Goal: Task Accomplishment & Management: Manage account settings

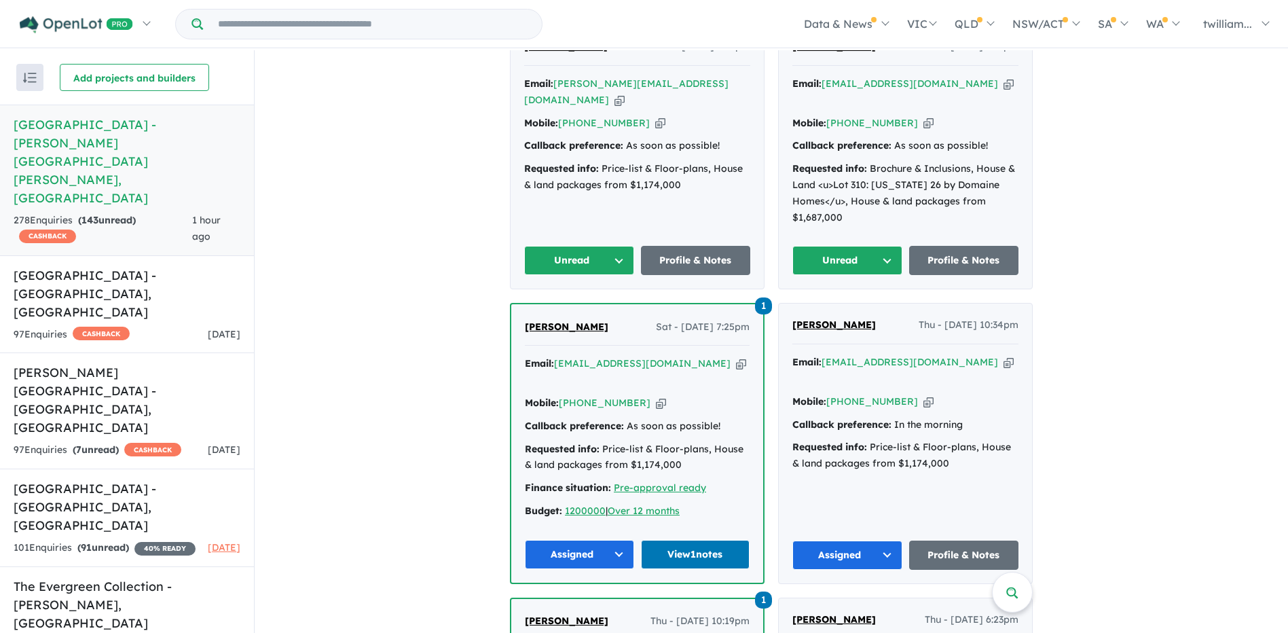
scroll to position [726, 0]
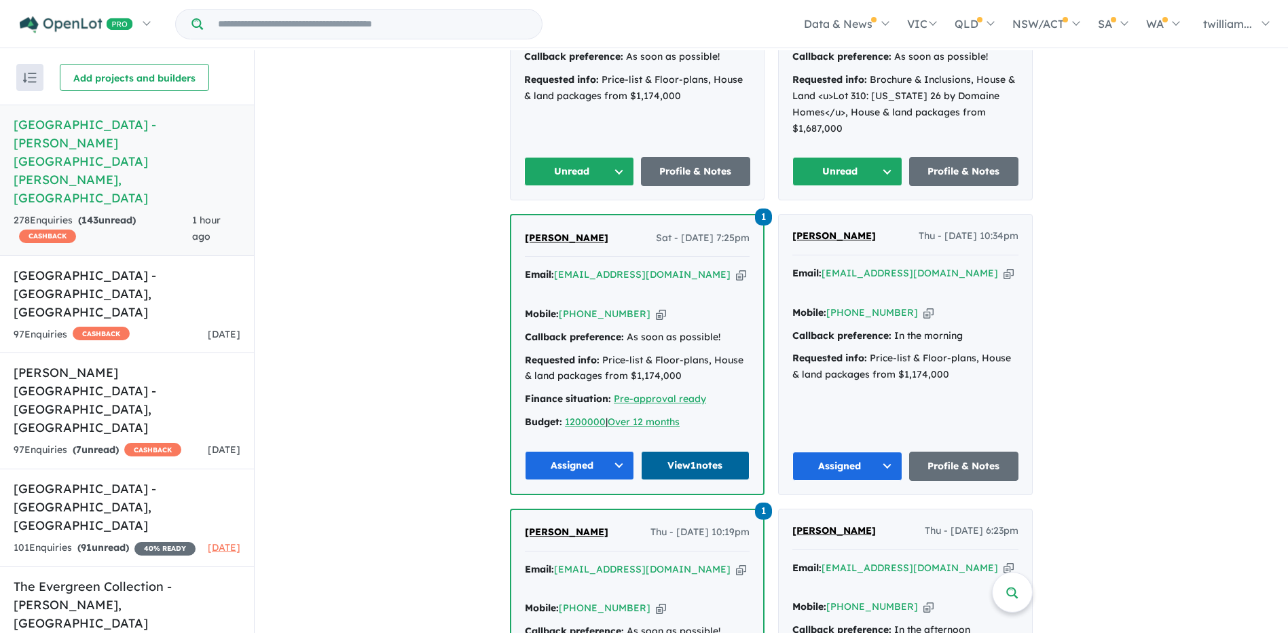
click at [714, 451] on link "View 1 notes" at bounding box center [695, 465] width 109 height 29
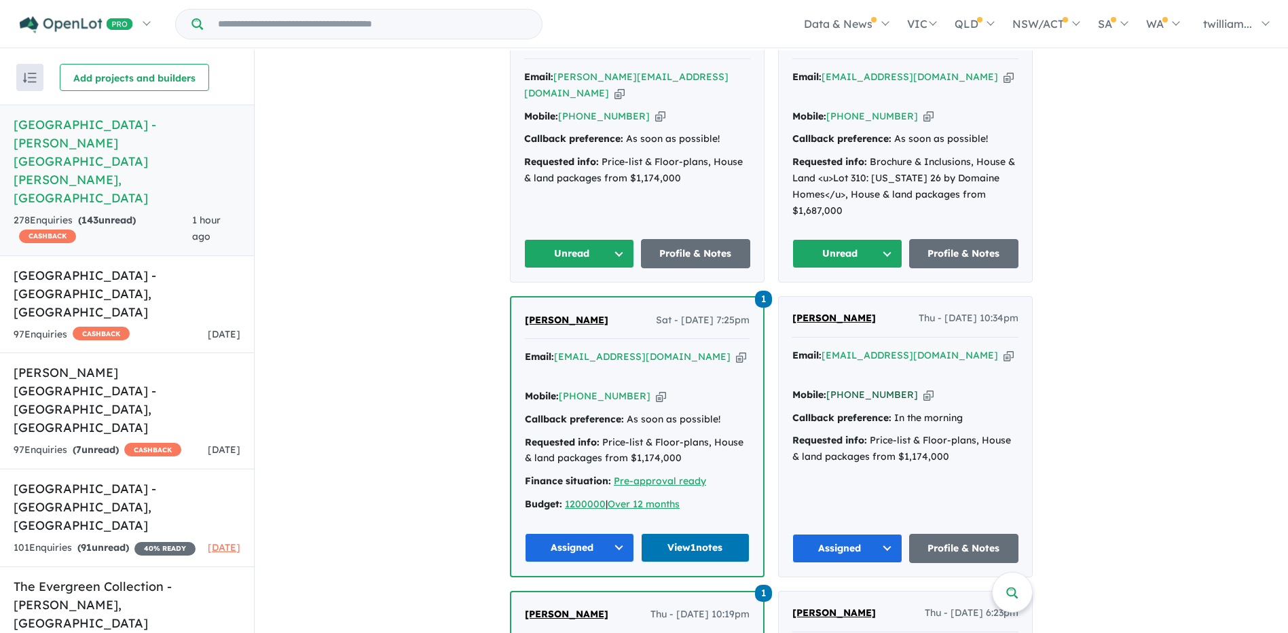
scroll to position [454, 0]
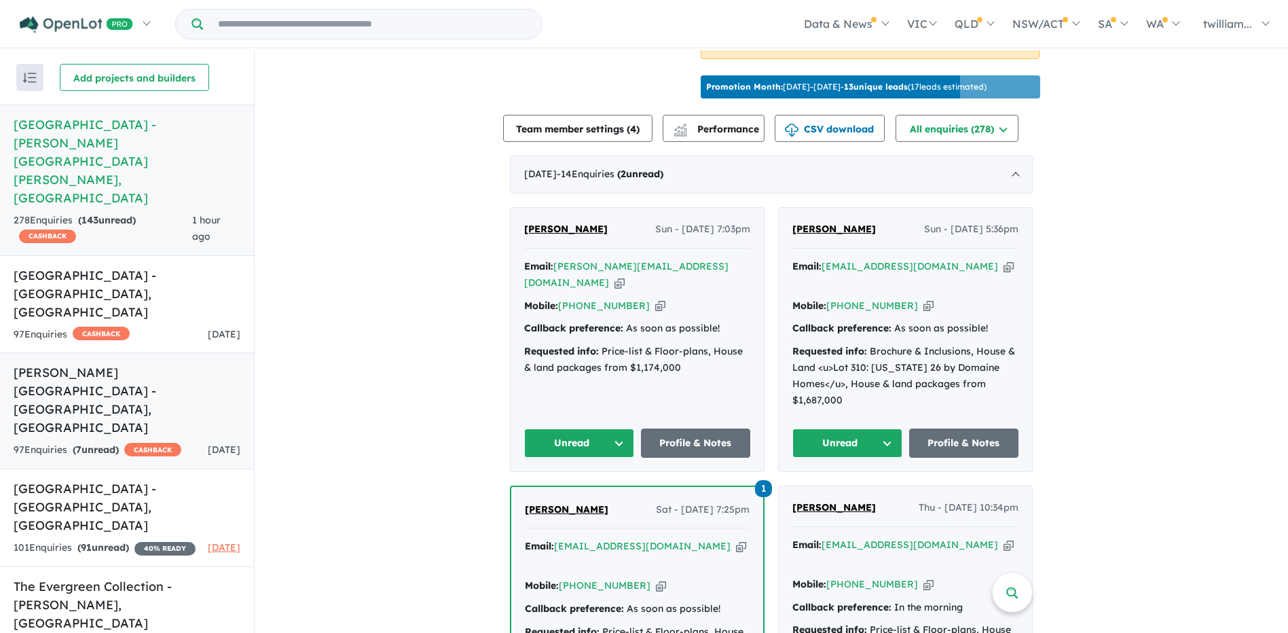
click at [71, 442] on div "97 Enquir ies ( 7 unread) CASHBACK" at bounding box center [98, 450] width 168 height 16
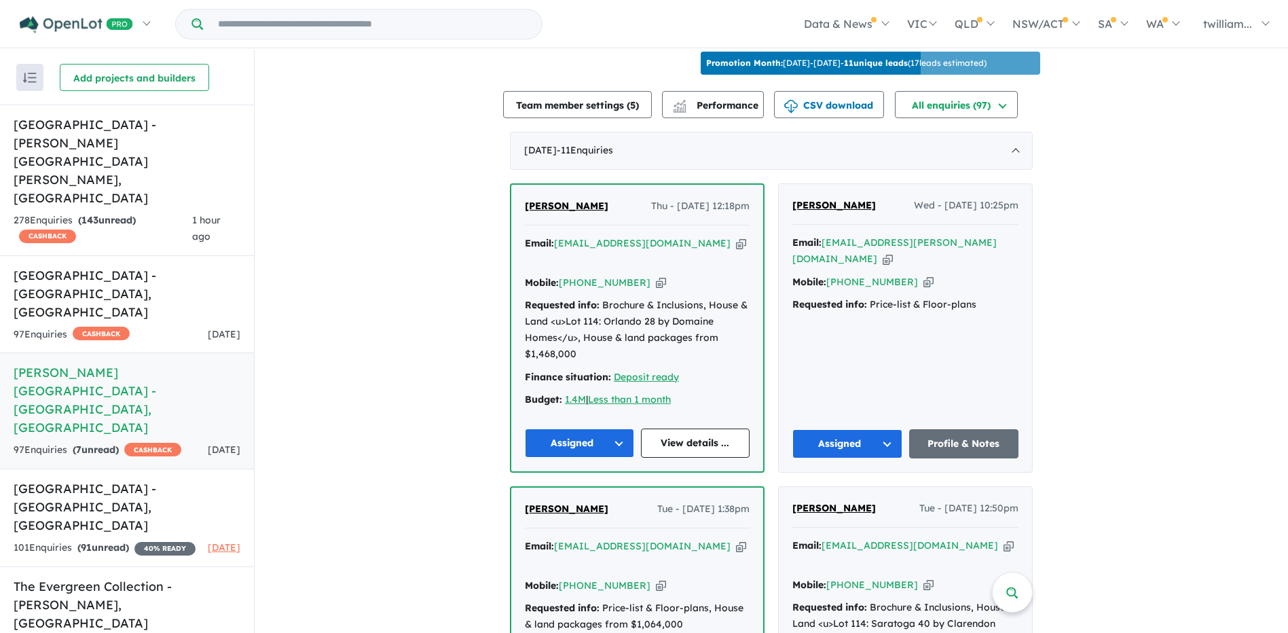
scroll to position [454, 0]
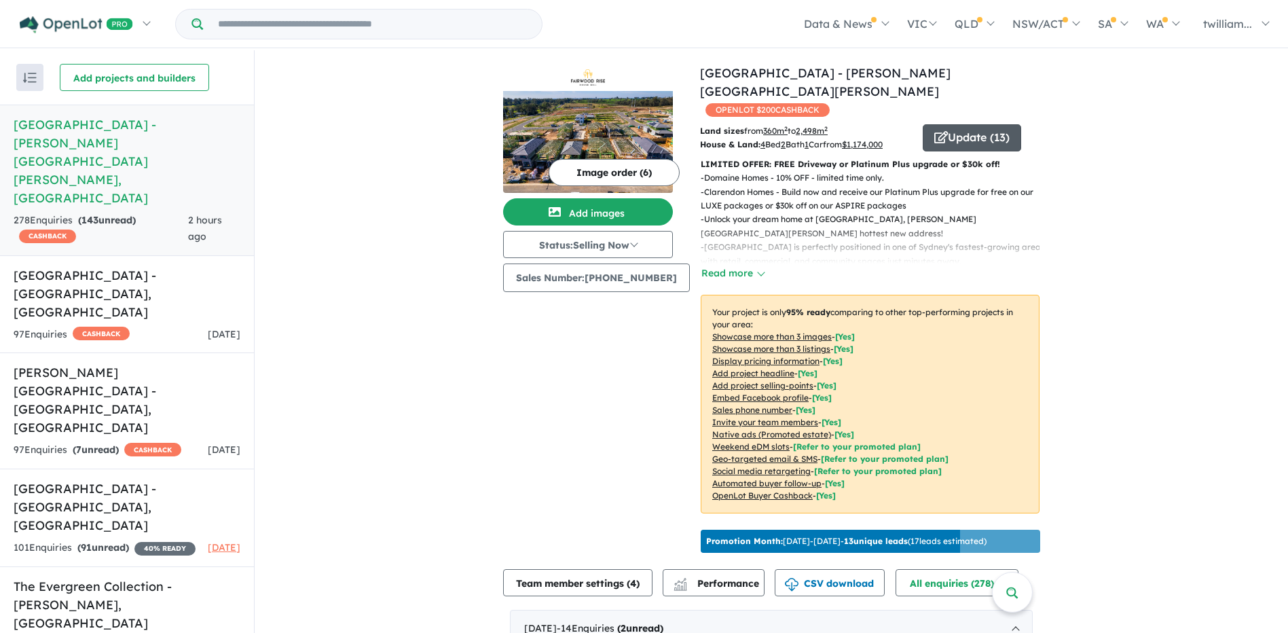
click at [936, 131] on icon "button" at bounding box center [941, 137] width 14 height 12
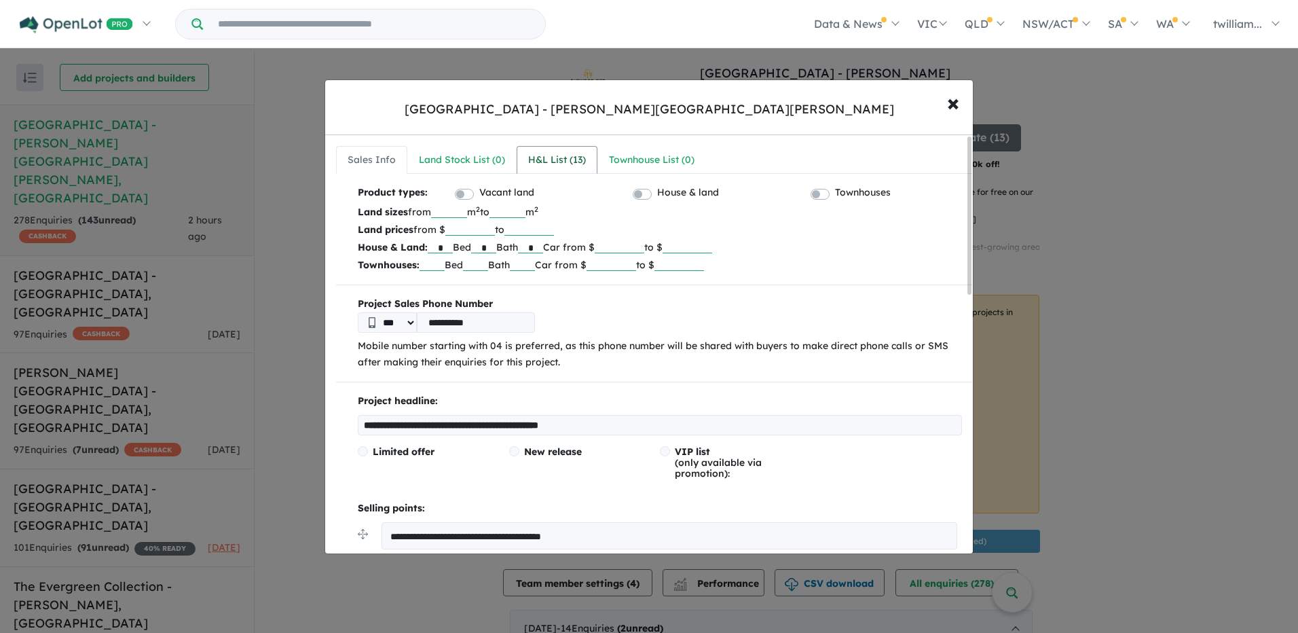
click at [558, 170] on link "H&L List ( 13 )" at bounding box center [557, 160] width 81 height 29
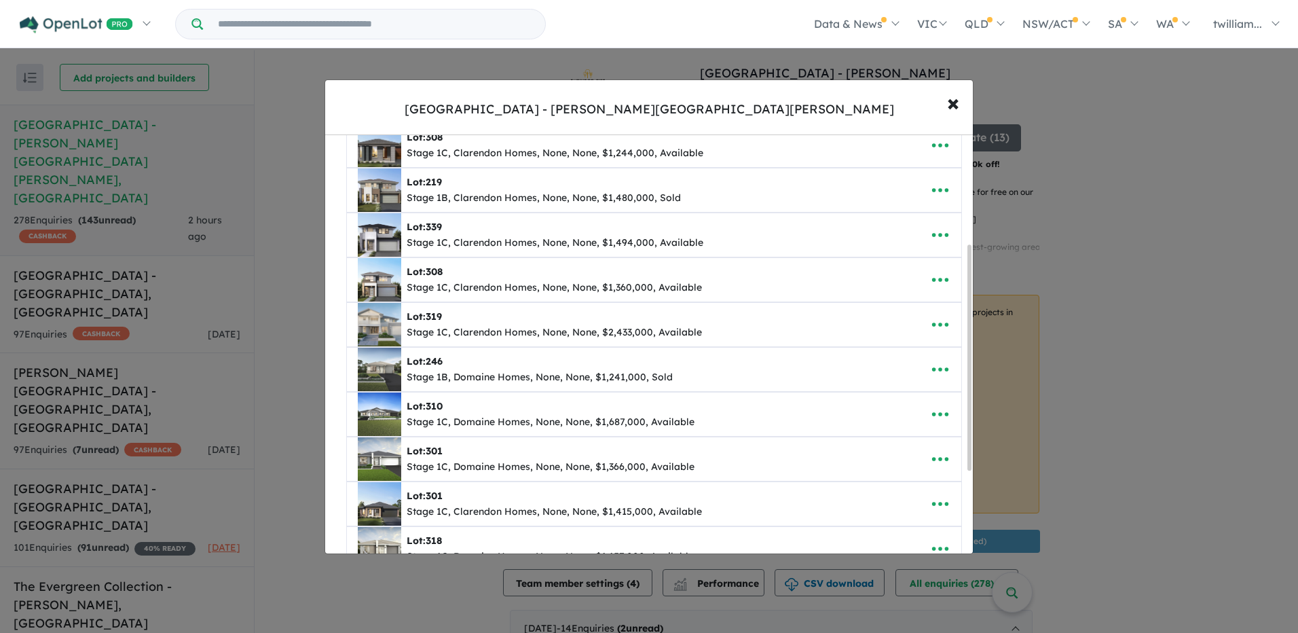
scroll to position [204, 0]
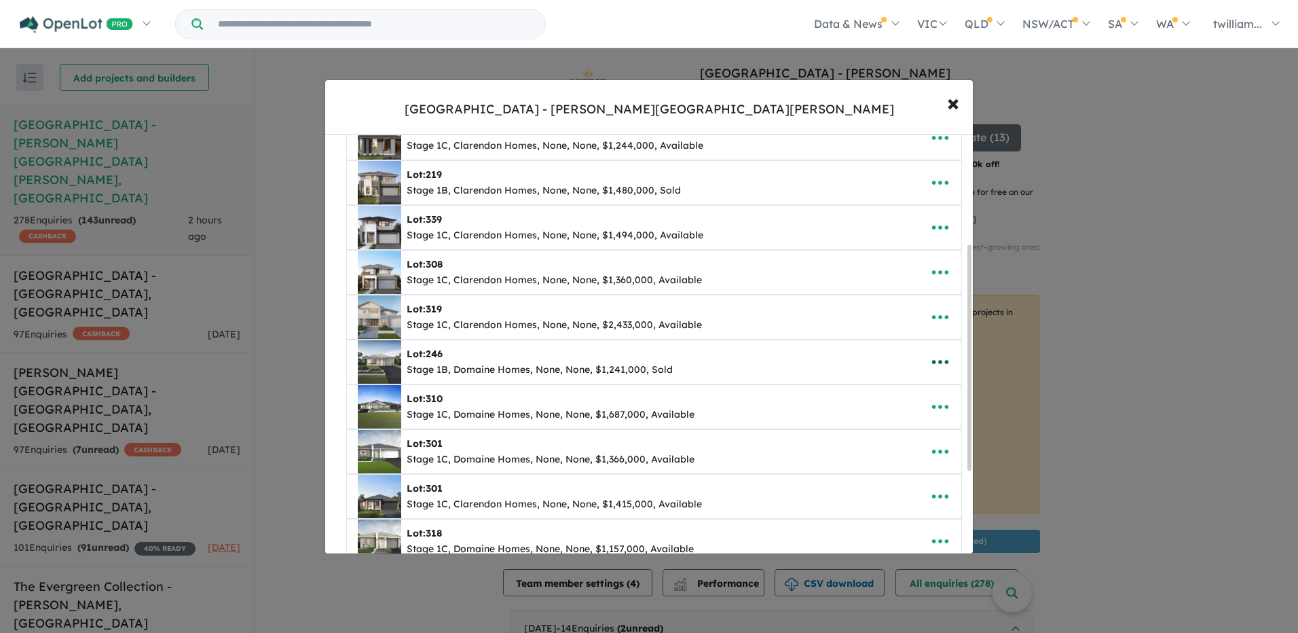
click at [931, 358] on icon "button" at bounding box center [940, 362] width 20 height 20
click at [903, 430] on link "Remove" at bounding box center [910, 426] width 100 height 31
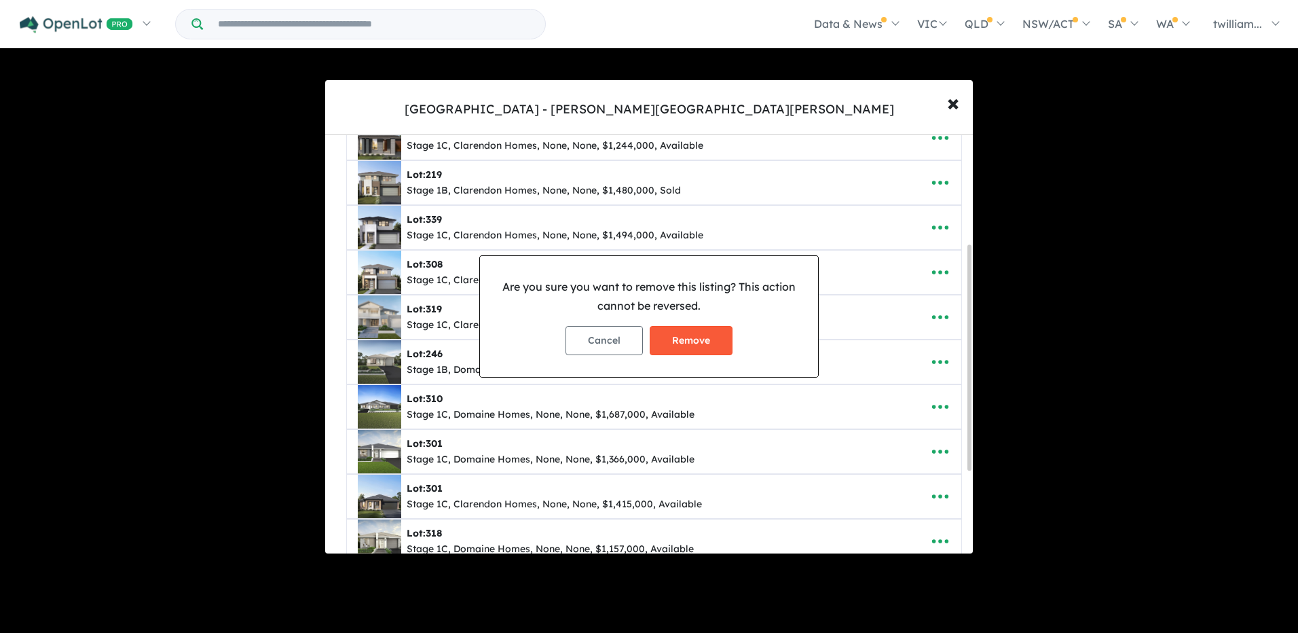
click at [702, 337] on button "Remove" at bounding box center [691, 340] width 83 height 29
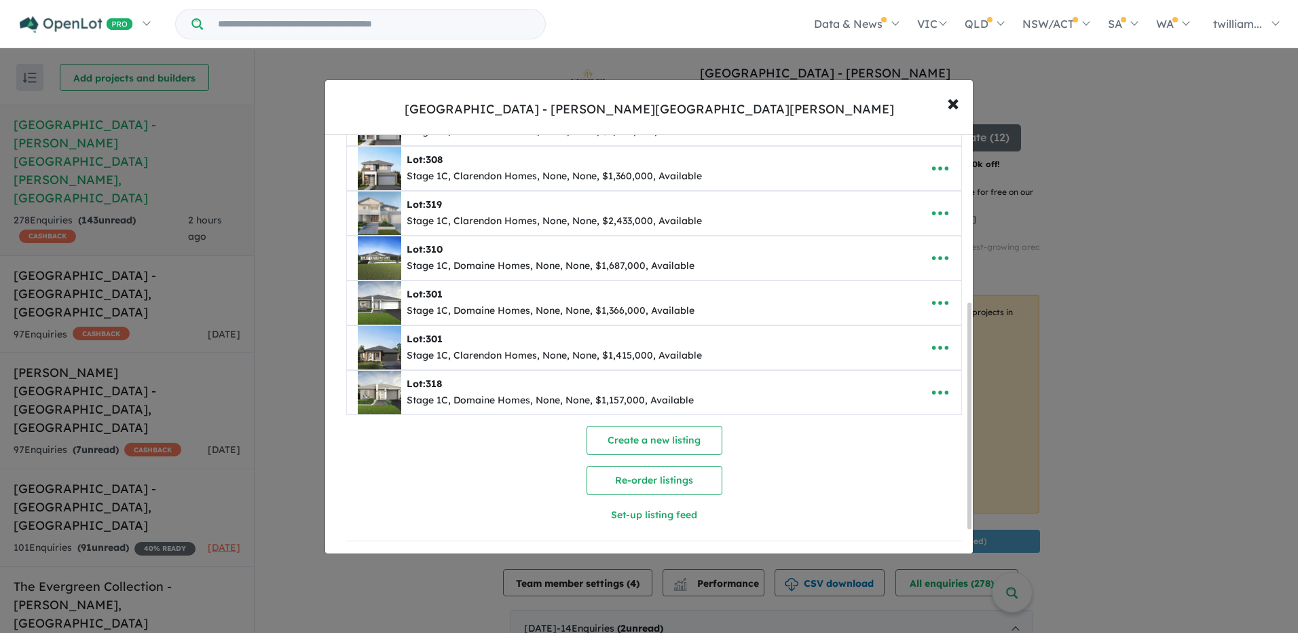
scroll to position [82, 0]
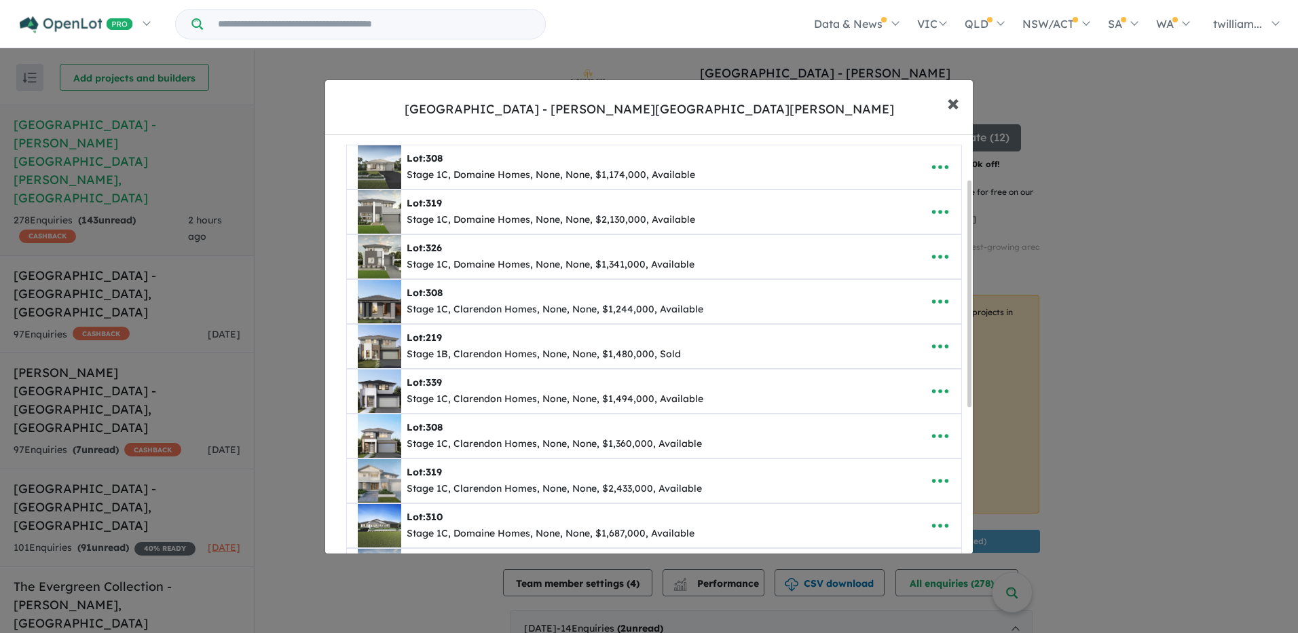
click at [947, 102] on span "×" at bounding box center [953, 102] width 12 height 29
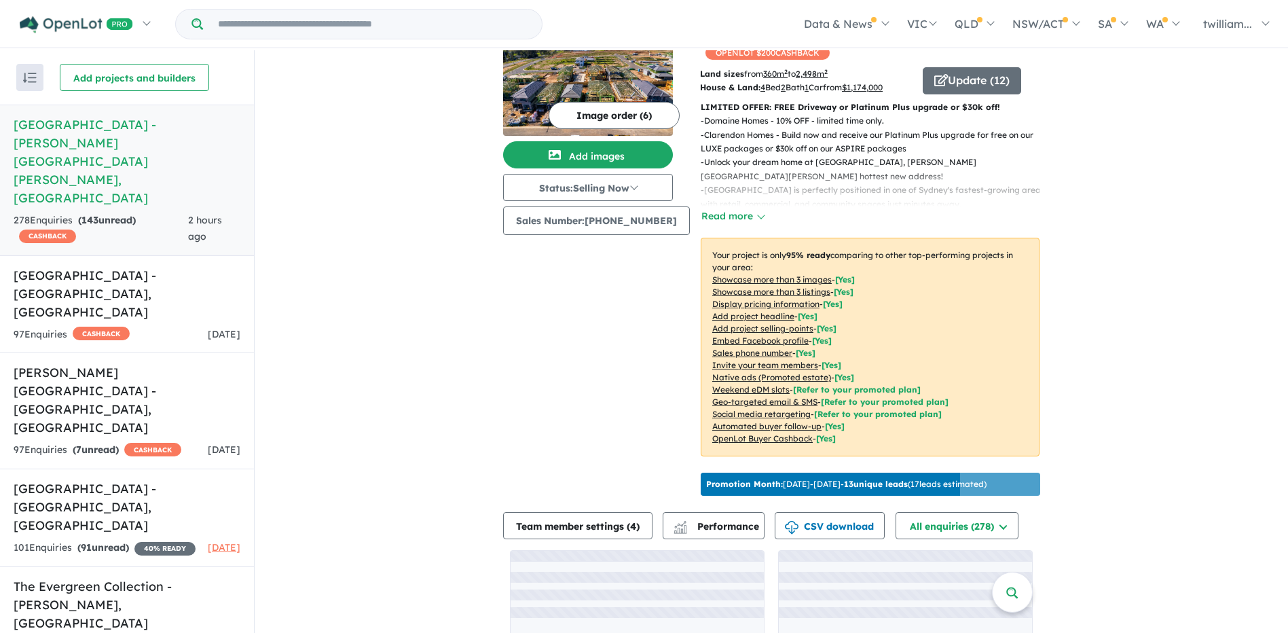
scroll to position [0, 0]
